Goal: Find specific page/section

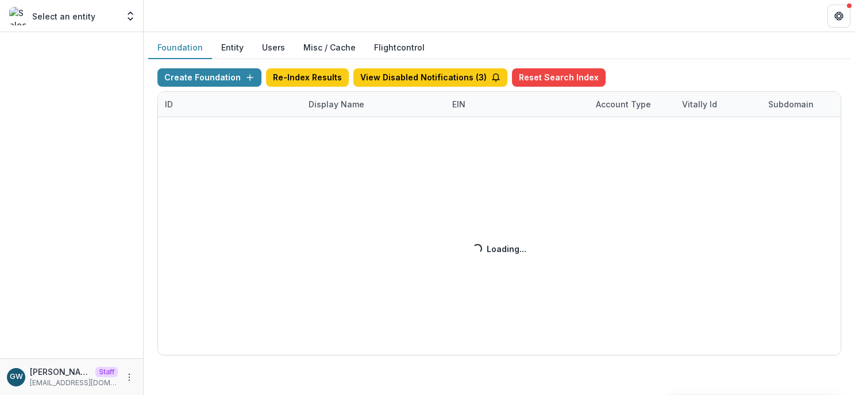
click at [350, 99] on div "Create Foundation Re-Index Results View Disabled Notifications ( 3 ) Reset Sear…" at bounding box center [500, 211] width 684 height 287
click at [346, 105] on div "Create Foundation Re-Index Results View Disabled Notifications ( 3 ) Reset Sear…" at bounding box center [500, 211] width 684 height 287
click at [347, 105] on div "Create Foundation Re-Index Results View Disabled Notifications ( 3 ) Reset Sear…" at bounding box center [500, 211] width 684 height 287
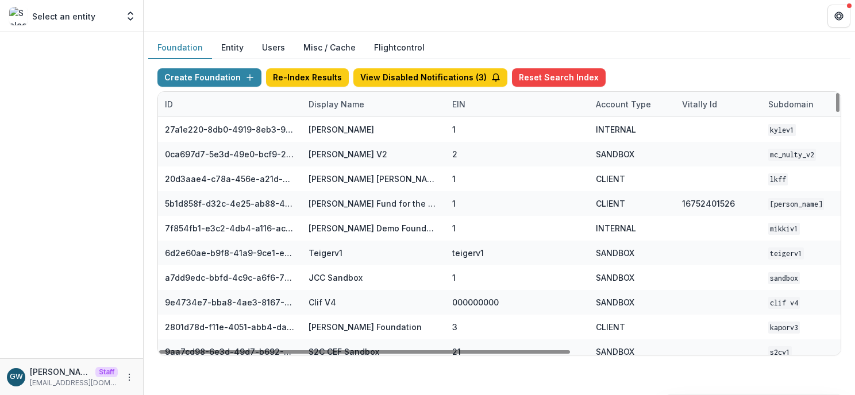
click at [347, 105] on div "Display Name" at bounding box center [337, 104] width 70 height 12
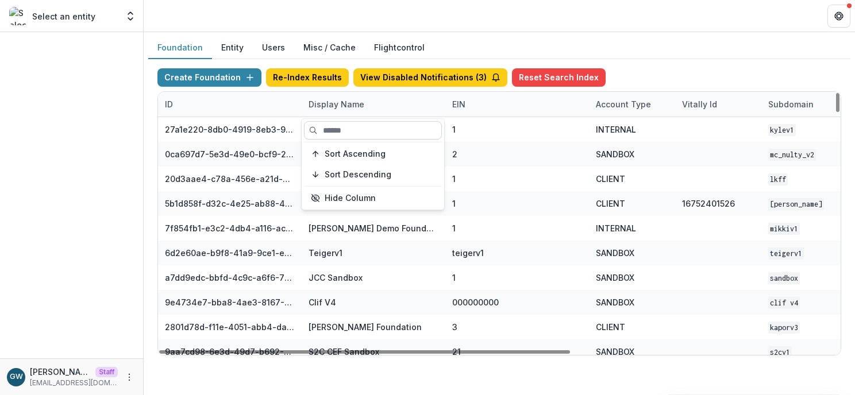
click at [349, 128] on input at bounding box center [373, 130] width 138 height 18
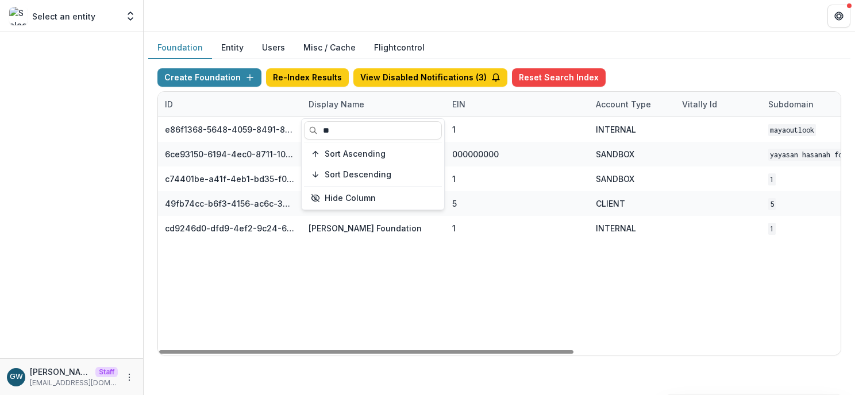
type input "**"
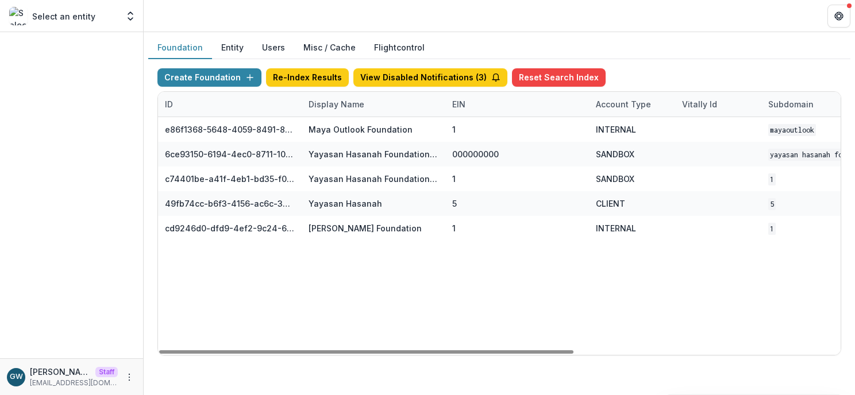
click at [659, 60] on div "Create Foundation Re-Index Results View Disabled Notifications ( 3 ) Reset Sear…" at bounding box center [499, 212] width 702 height 306
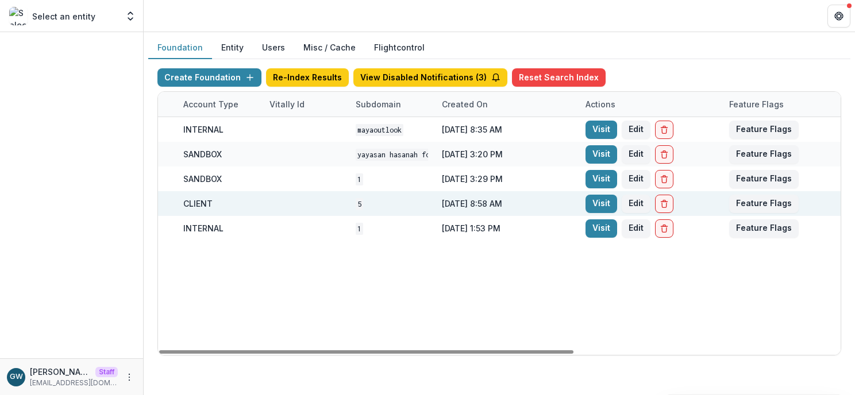
scroll to position [0, 438]
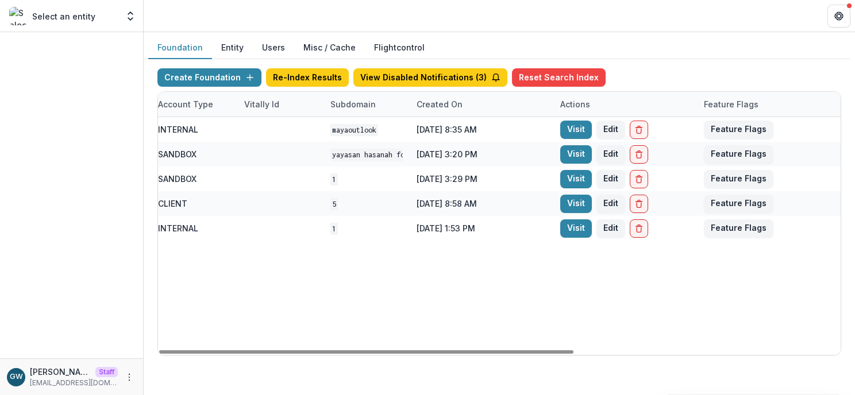
click at [571, 206] on link "Visit" at bounding box center [576, 204] width 32 height 18
